Goal: Task Accomplishment & Management: Manage account settings

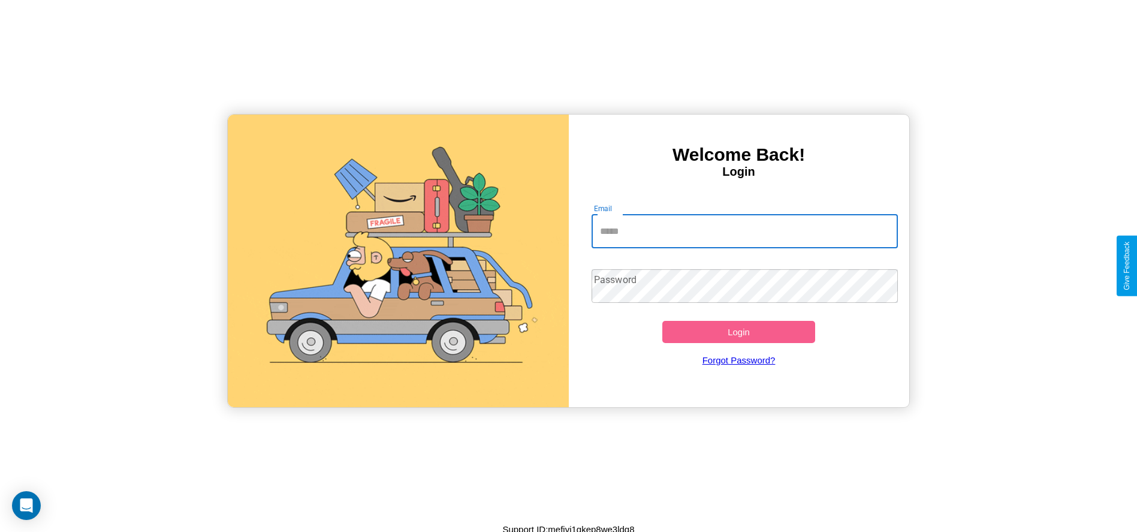
click at [744, 231] on input "Email" at bounding box center [744, 232] width 306 height 34
type input "**********"
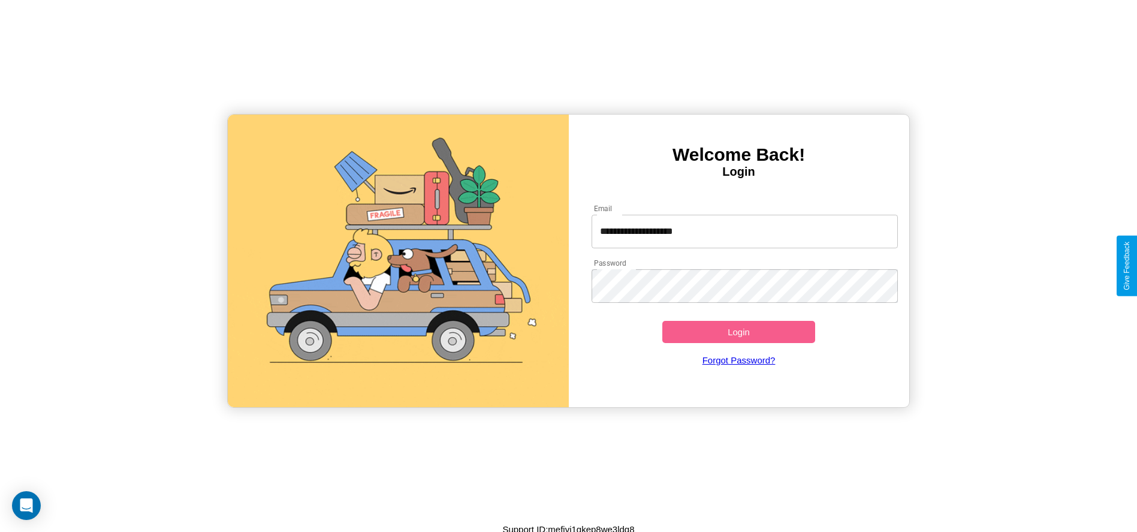
click at [738, 331] on button "Login" at bounding box center [738, 332] width 153 height 22
